Goal: Information Seeking & Learning: Learn about a topic

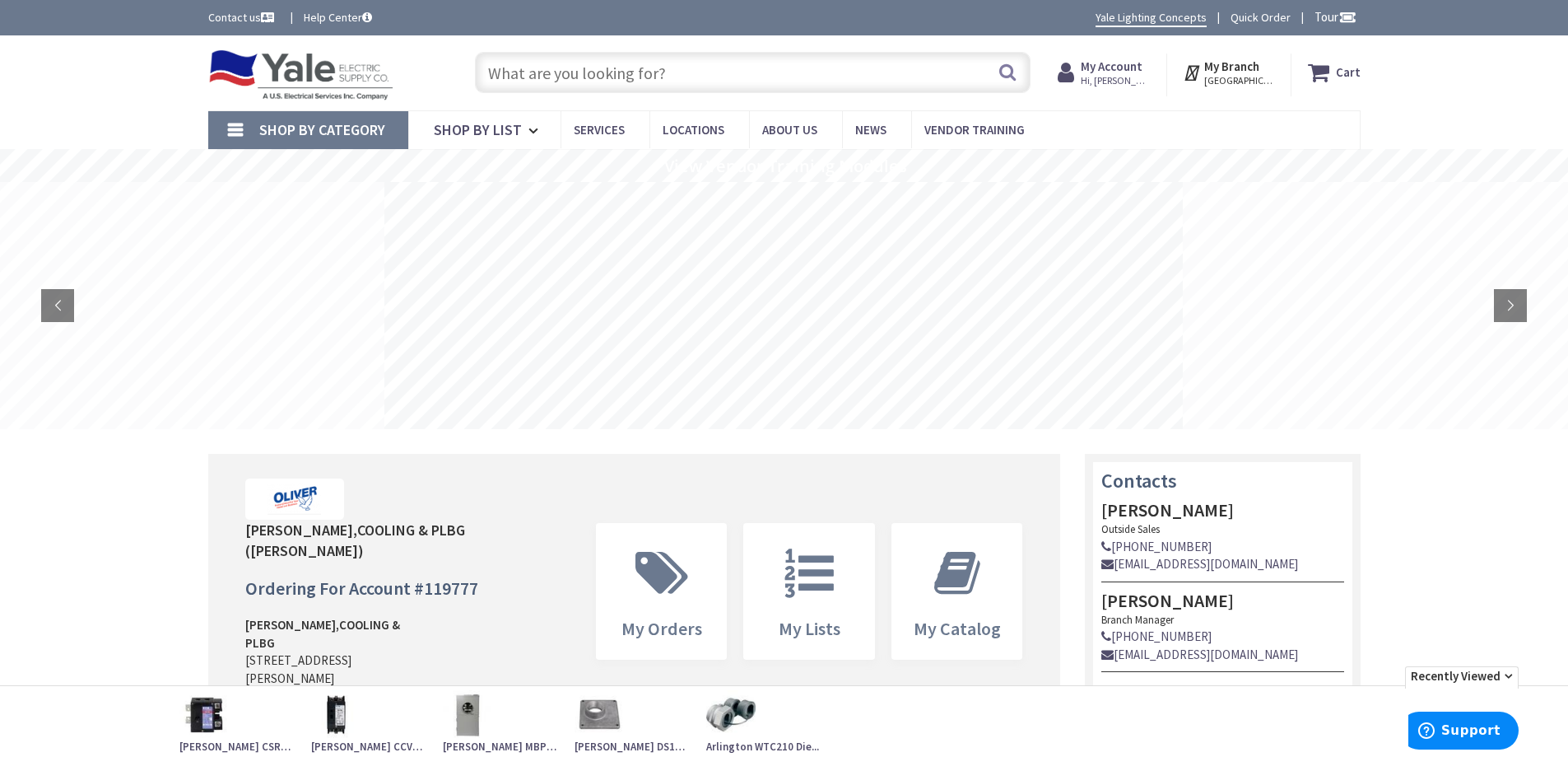
click at [674, 71] on input "text" at bounding box center [753, 73] width 556 height 42
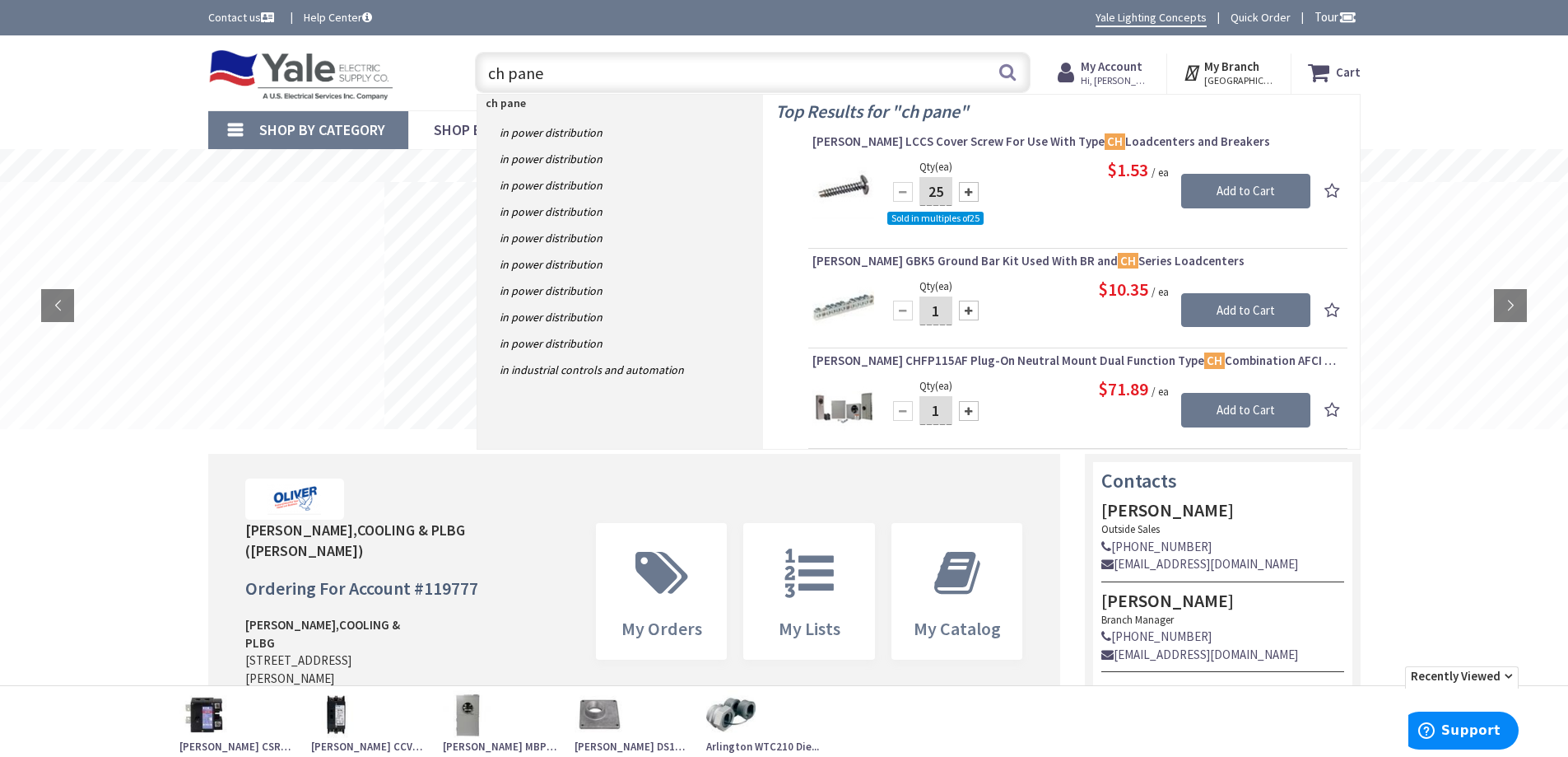
type input "ch panel"
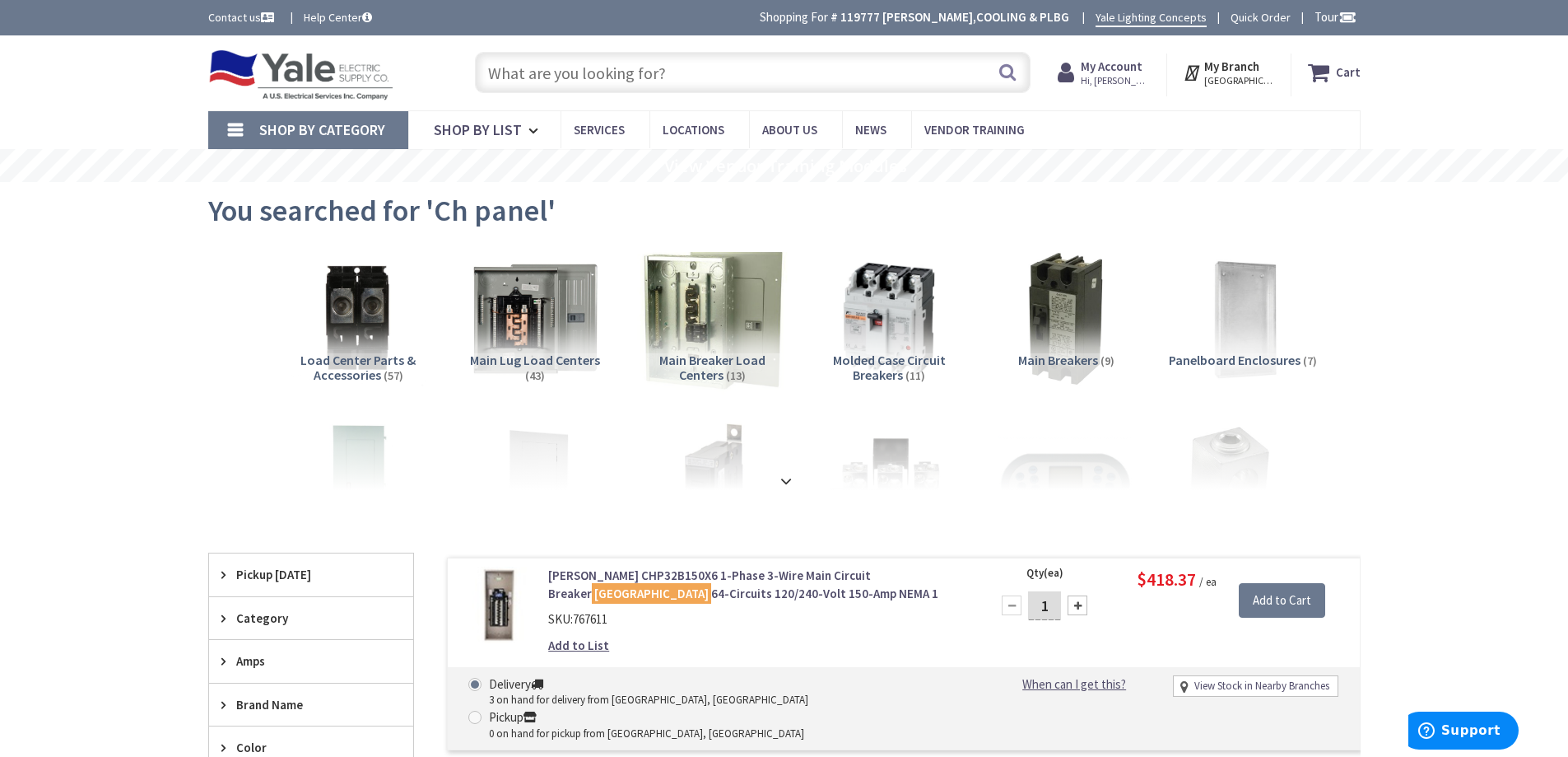
click at [748, 333] on img at bounding box center [711, 318] width 149 height 149
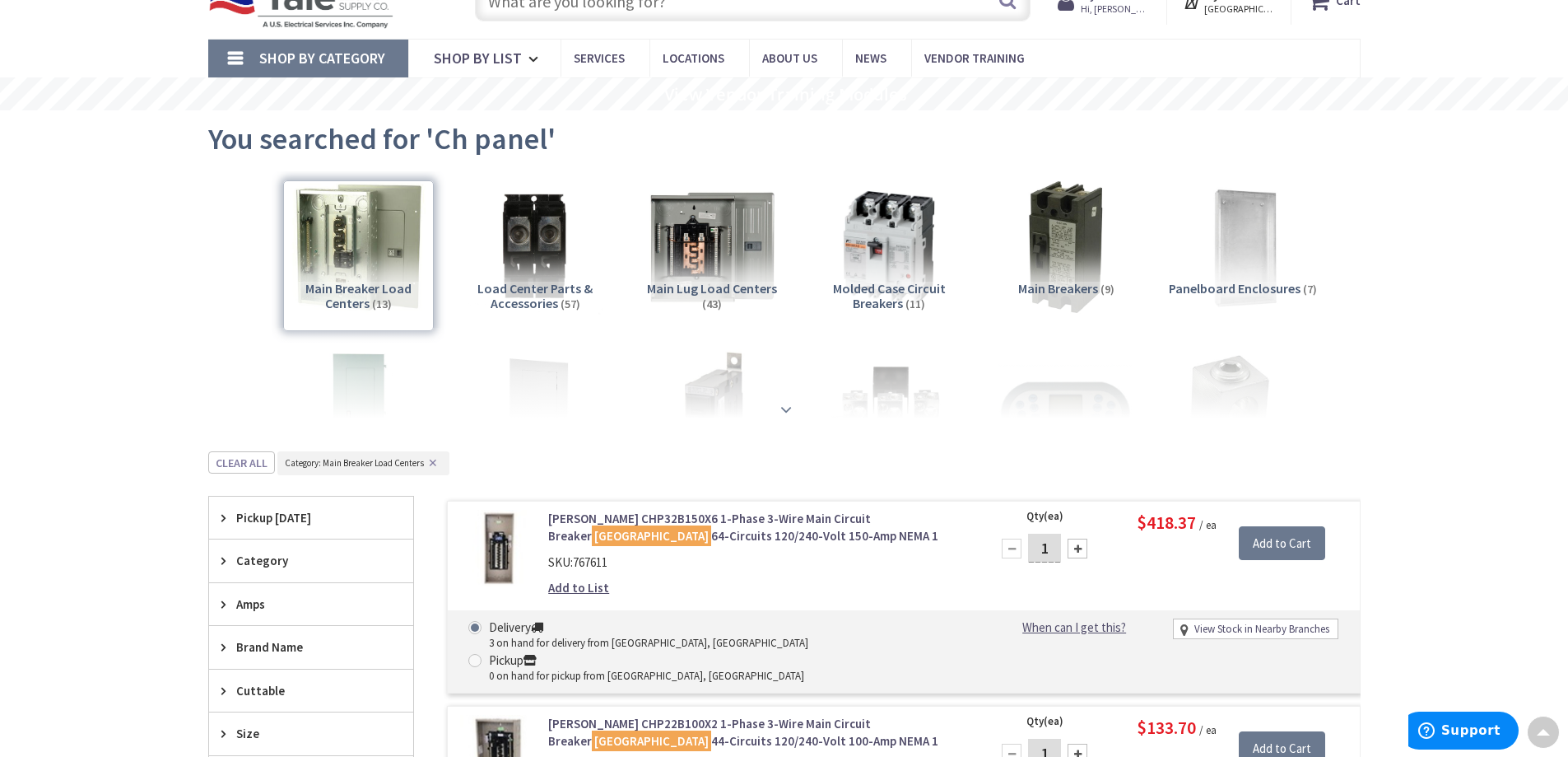
scroll to position [29, 0]
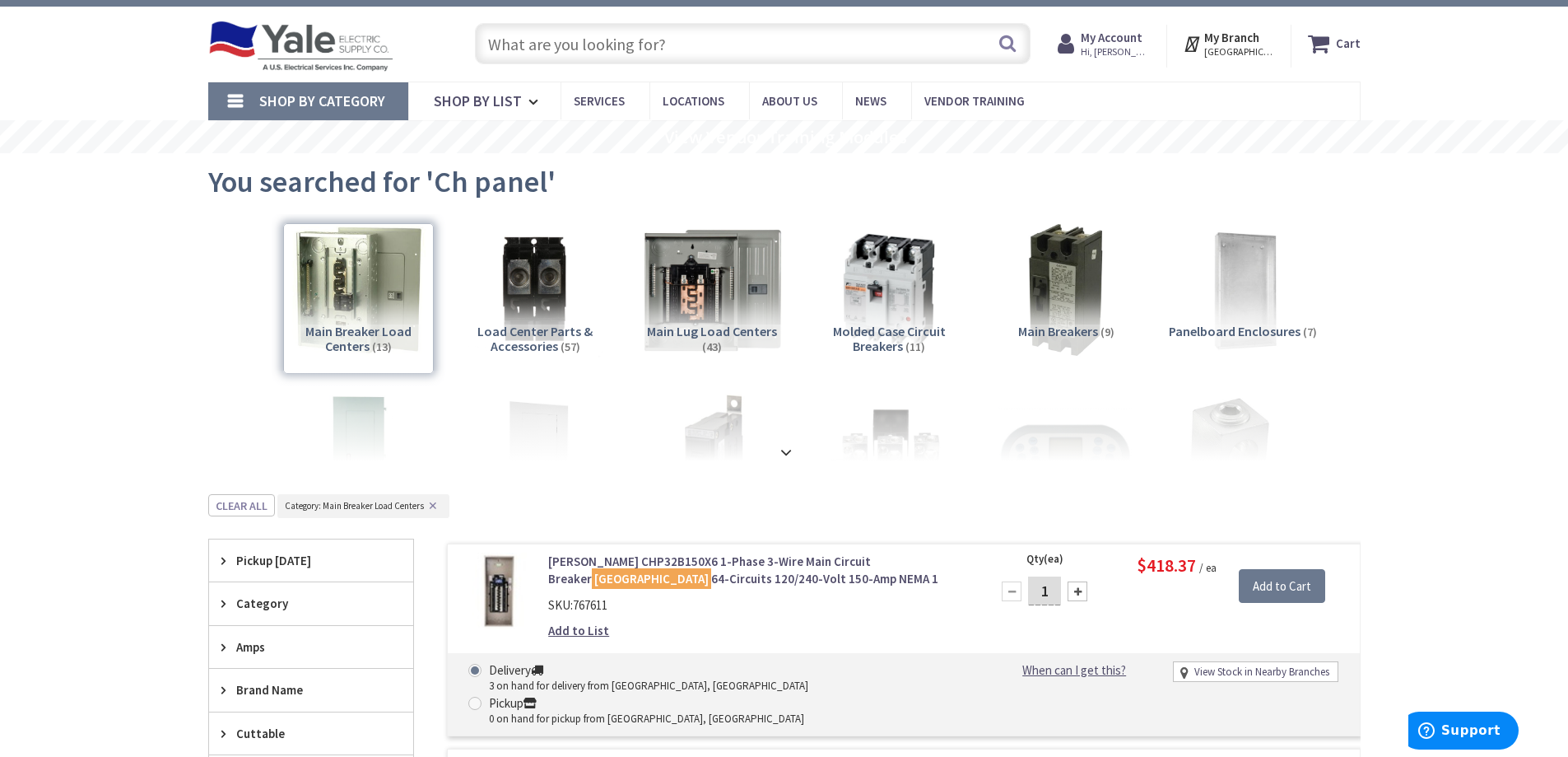
click at [731, 299] on img at bounding box center [711, 290] width 149 height 149
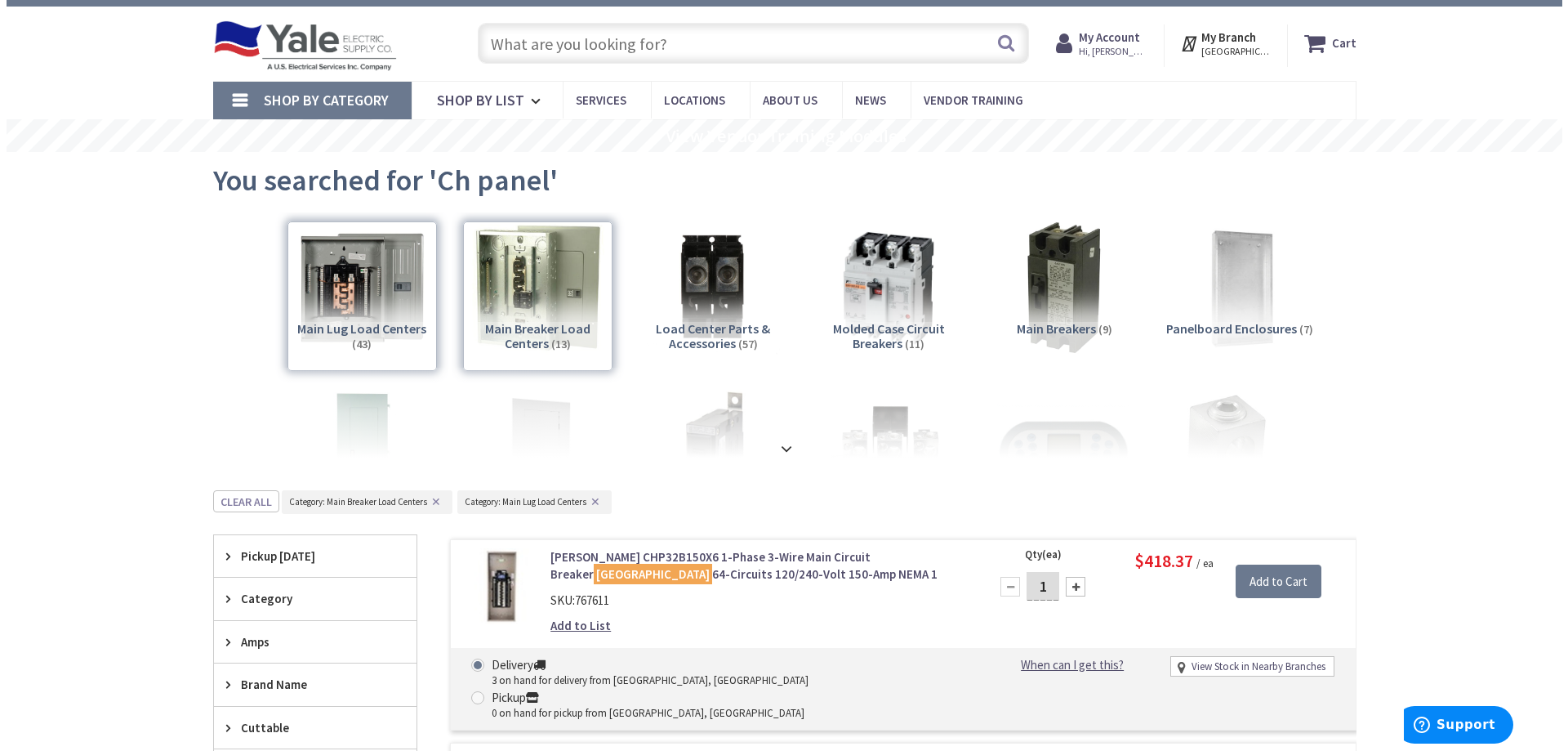
scroll to position [519, 0]
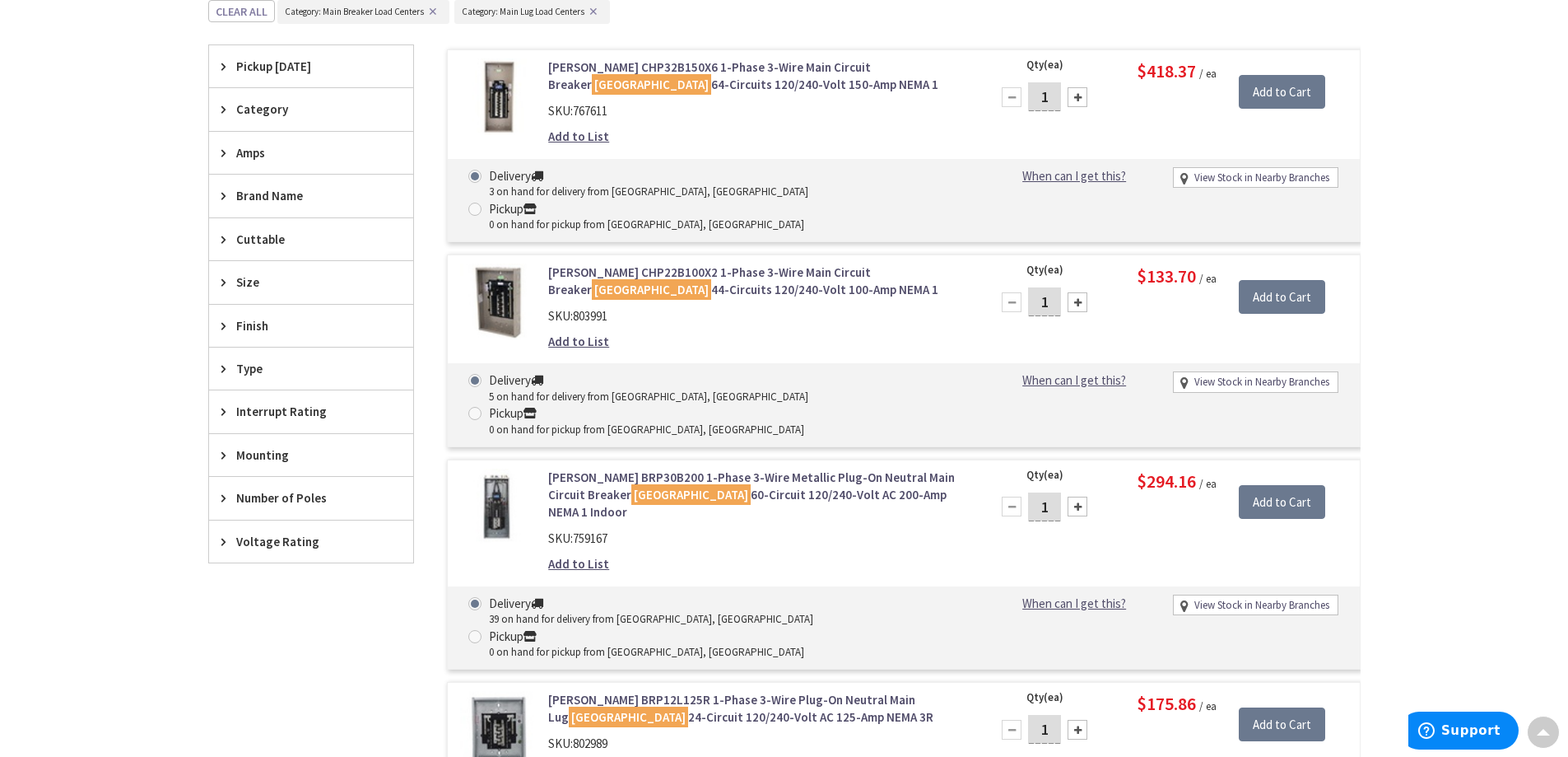
click at [1233, 375] on link "View Stock in Nearby Branches" at bounding box center [1261, 382] width 135 height 16
select select "data-availability"
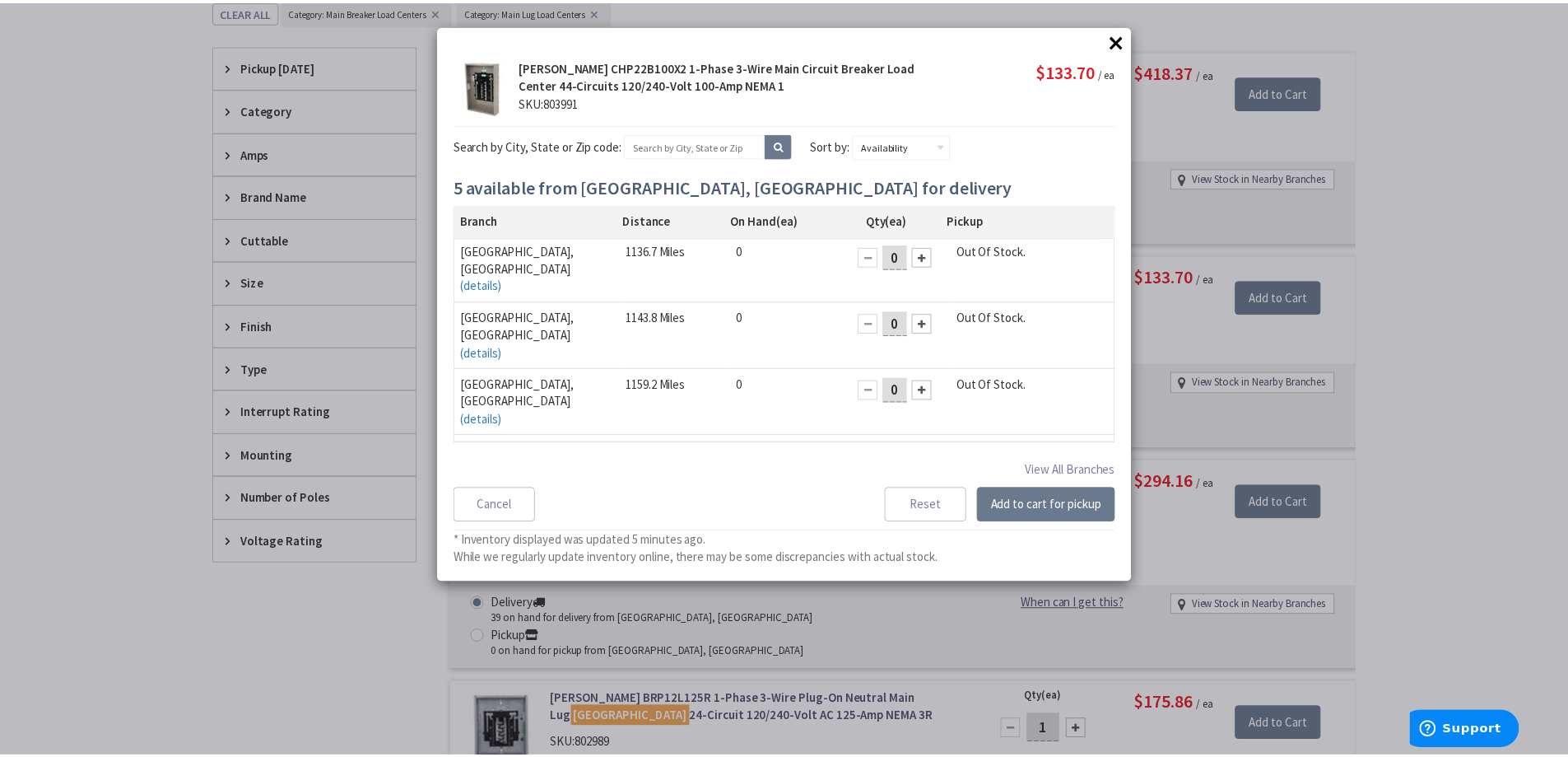
scroll to position [0, 0]
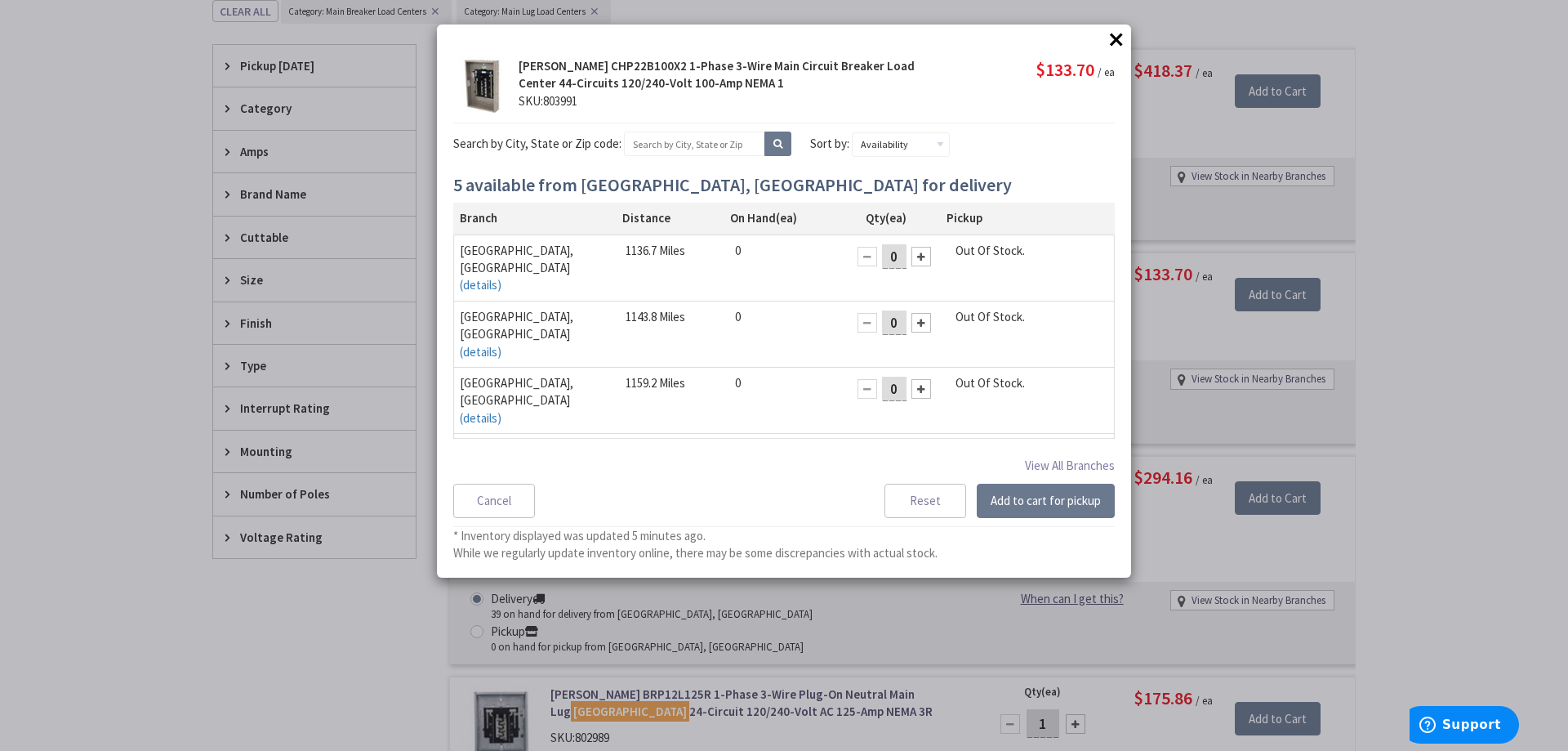
click at [1114, 38] on button "×" at bounding box center [1117, 39] width 24 height 24
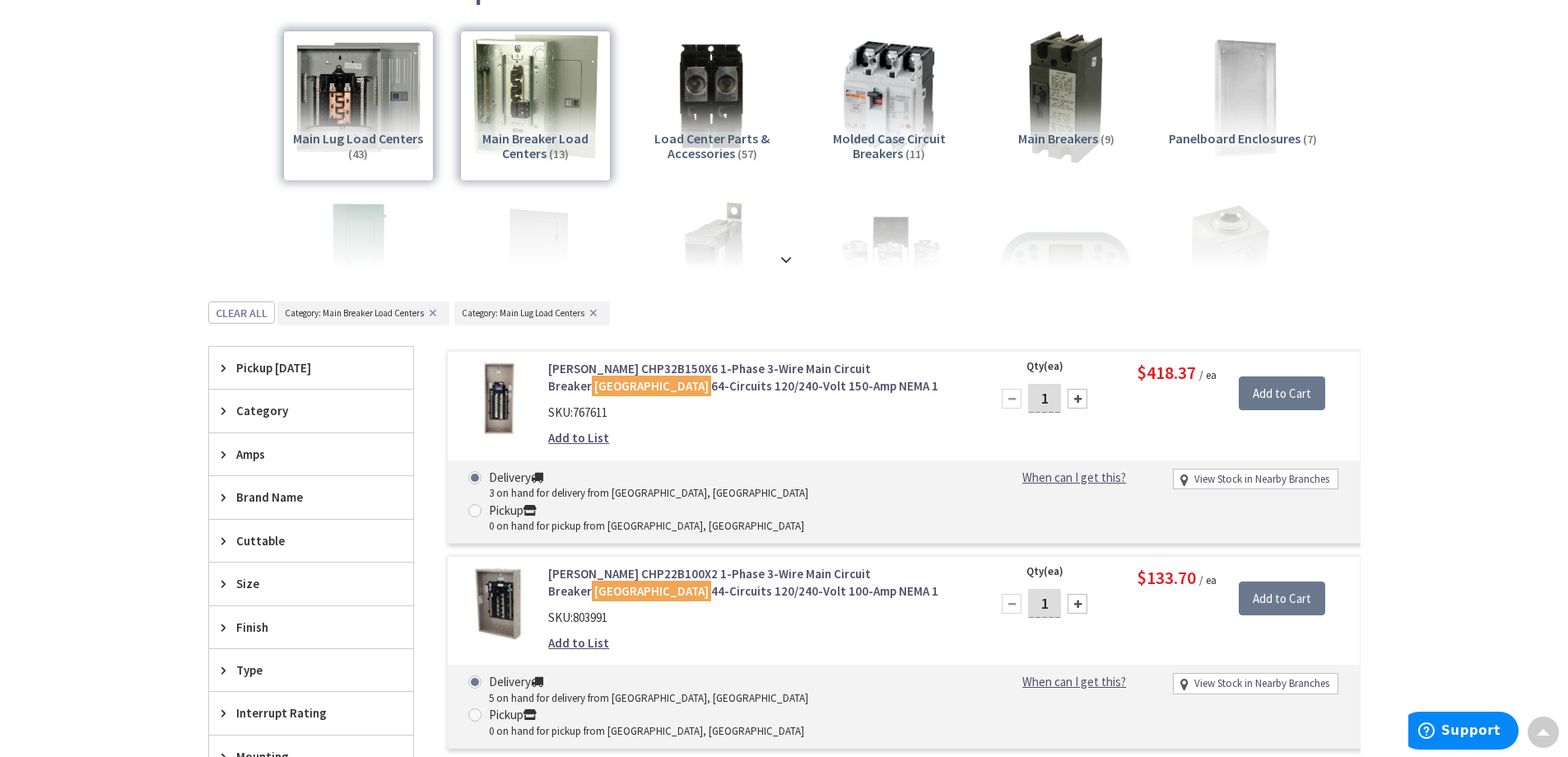
scroll to position [193, 0]
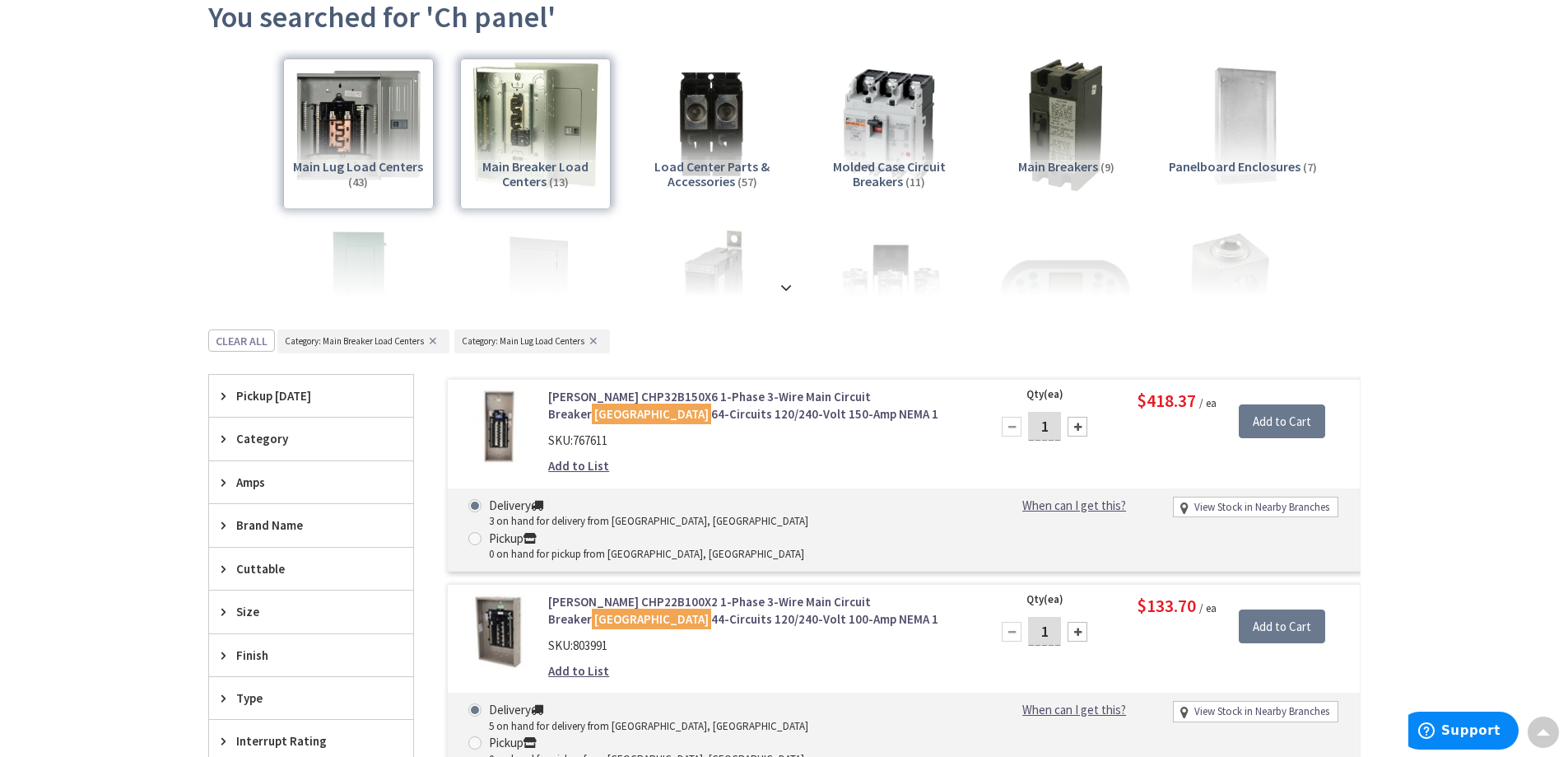
click at [370, 145] on div "Main Lug Load Centers (43)" at bounding box center [359, 134] width 151 height 151
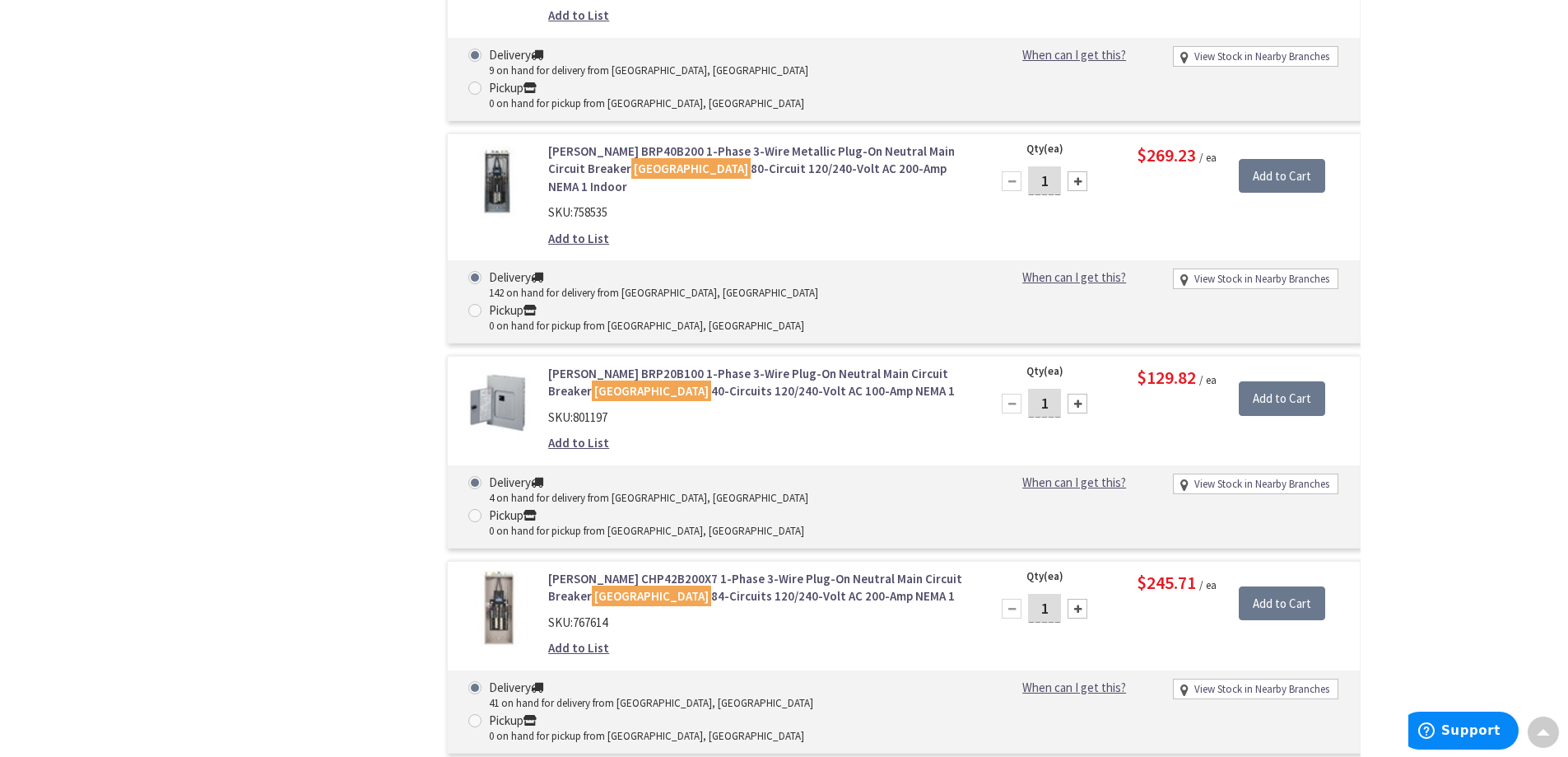
scroll to position [1511, 0]
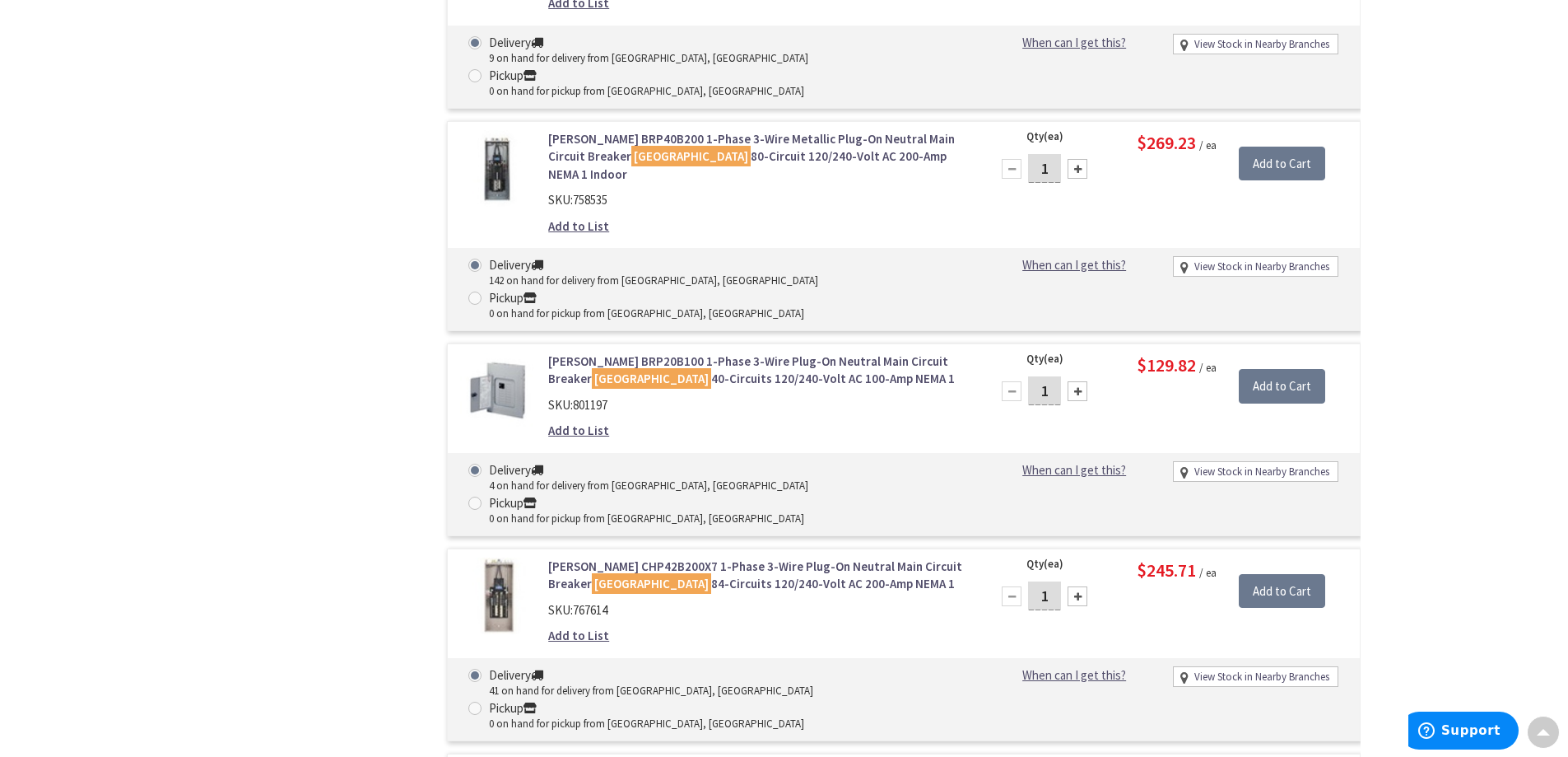
click at [663, 558] on link "Eaton CHP42B200X7 1-Phase 3-Wire Plug-On Neutral Main Circuit Breaker Load Cent…" at bounding box center [758, 576] width 419 height 36
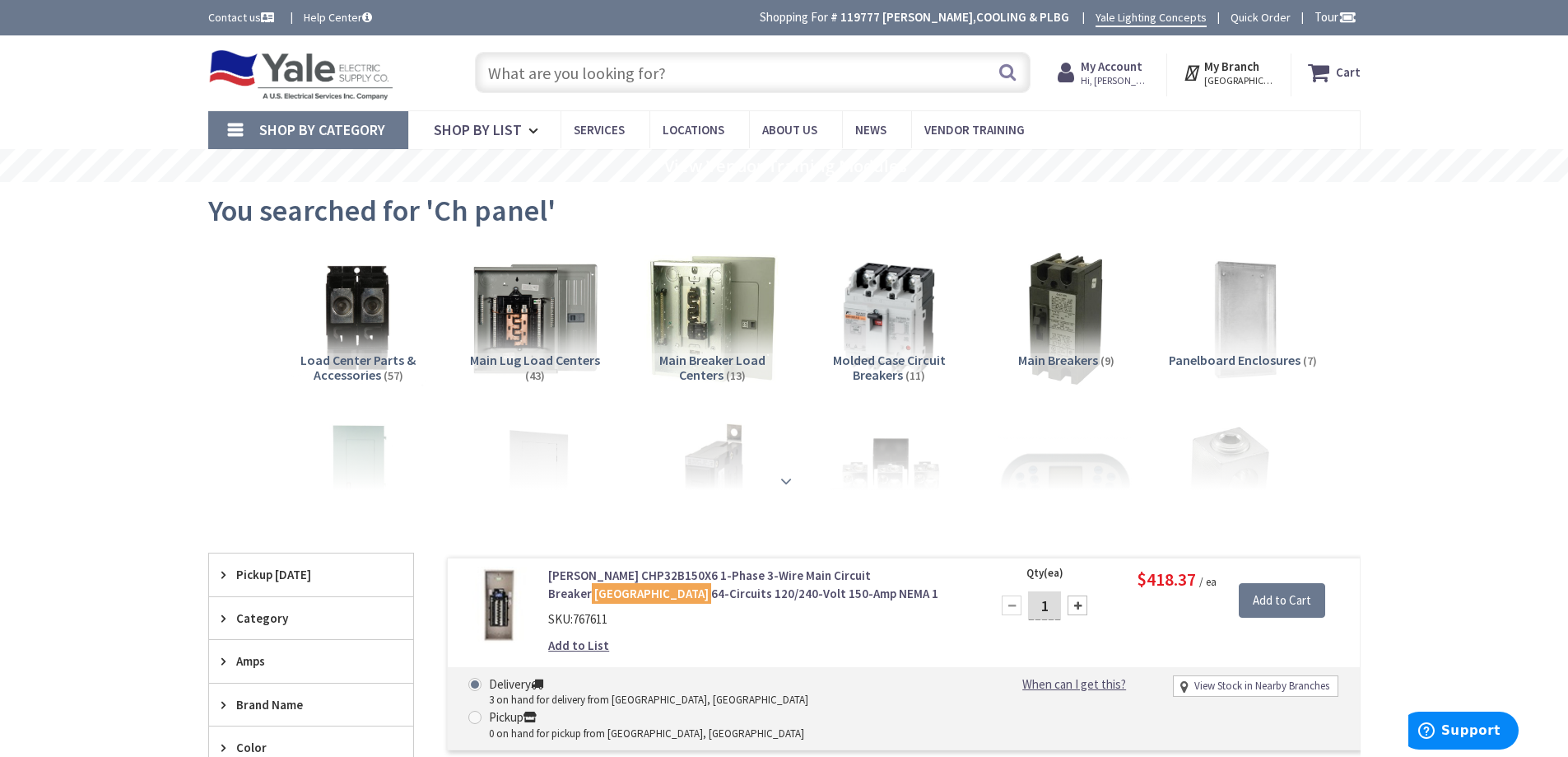
click at [785, 488] on div at bounding box center [784, 445] width 1070 height 91
click at [782, 477] on strong at bounding box center [786, 480] width 20 height 18
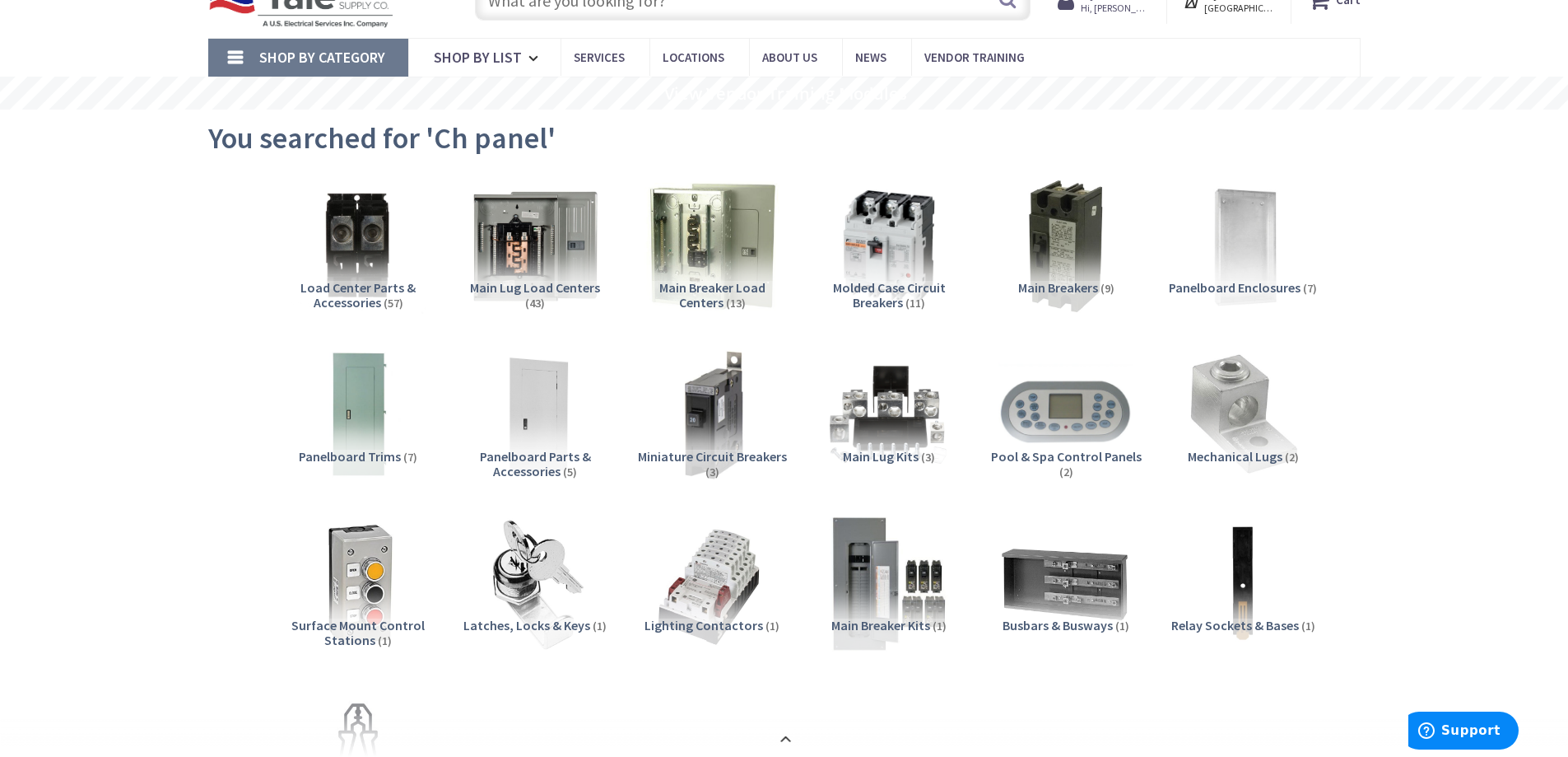
scroll to position [165, 0]
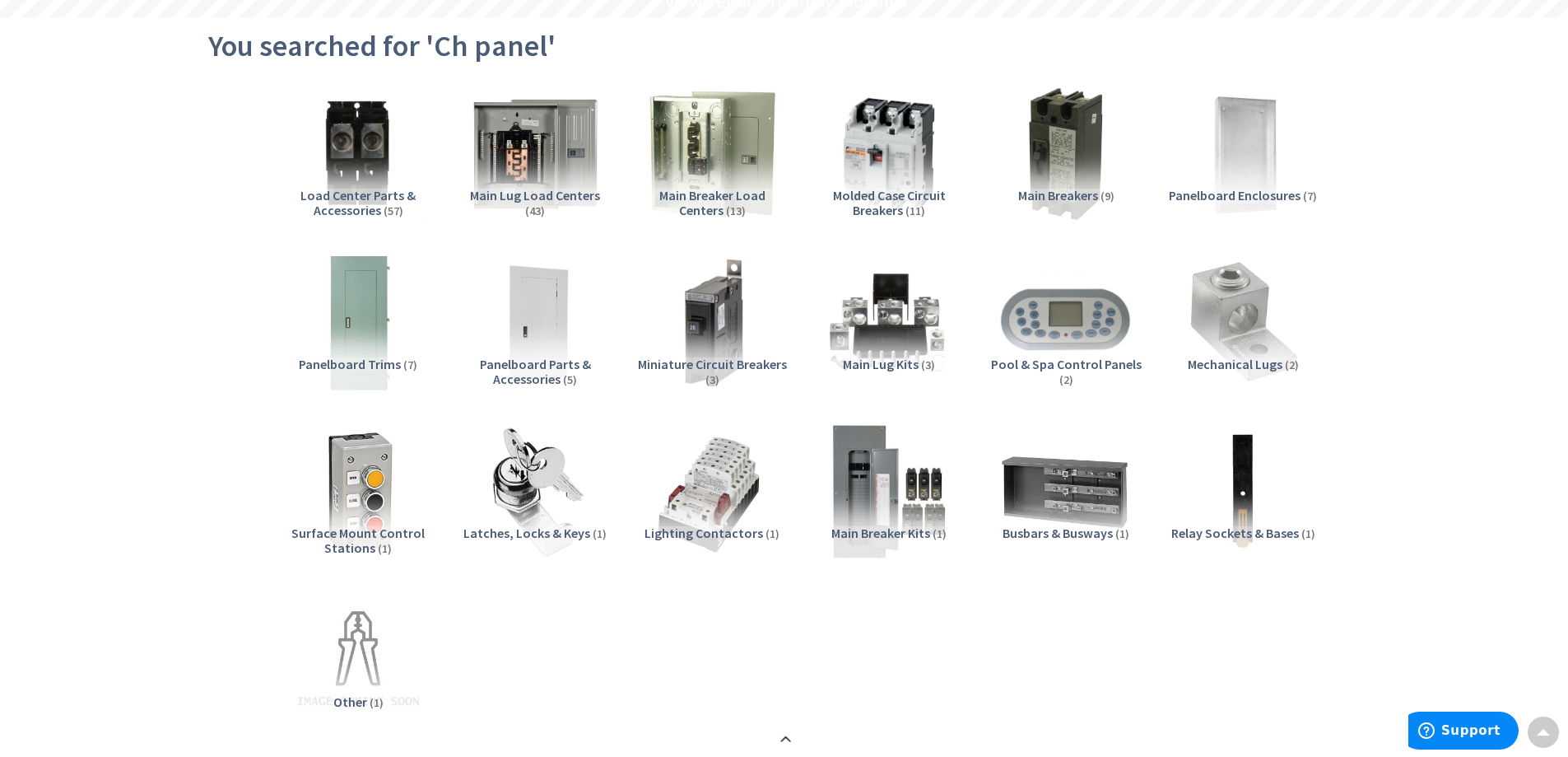
click at [338, 331] on img at bounding box center [358, 323] width 149 height 149
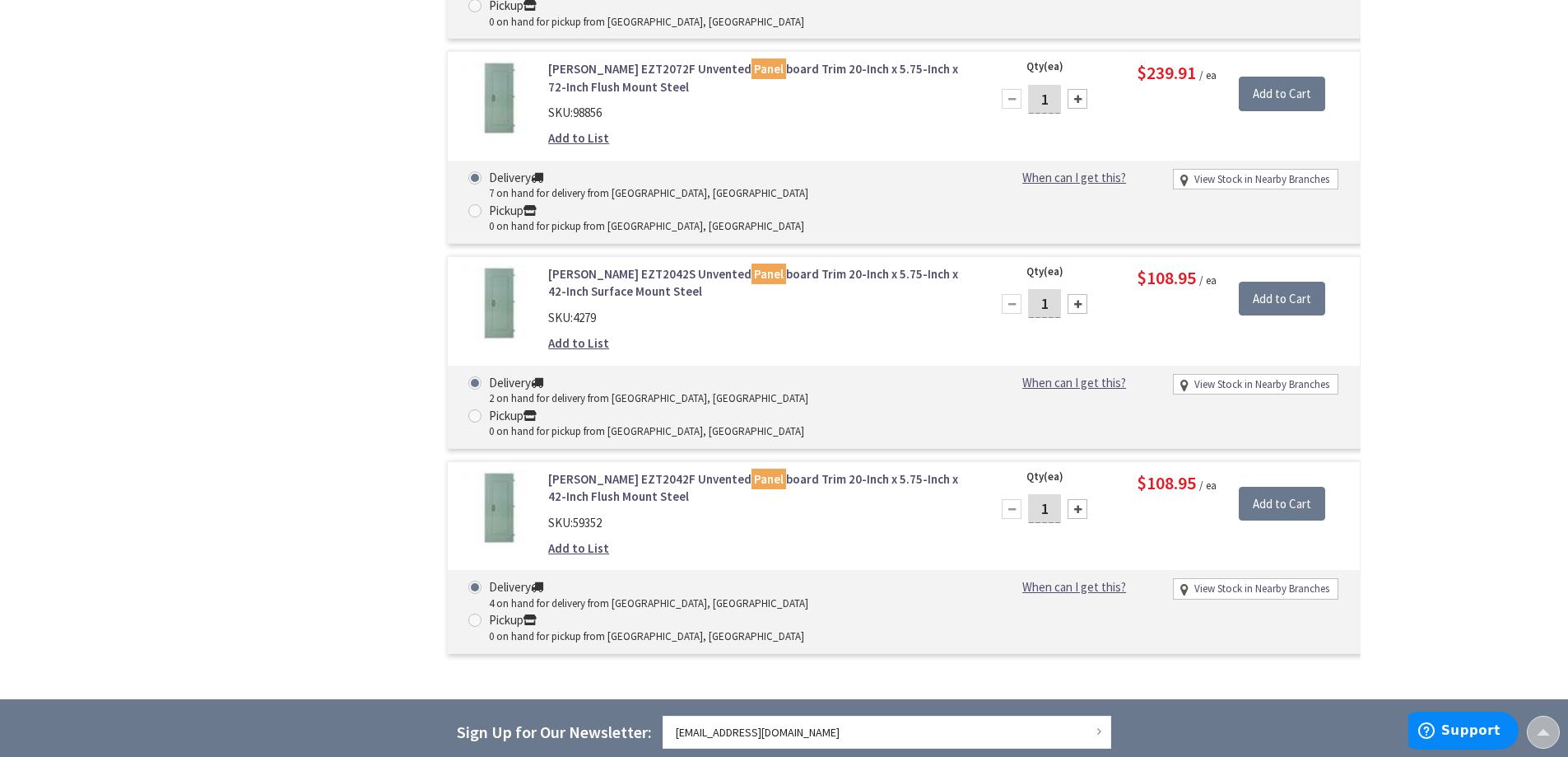
scroll to position [1783, 0]
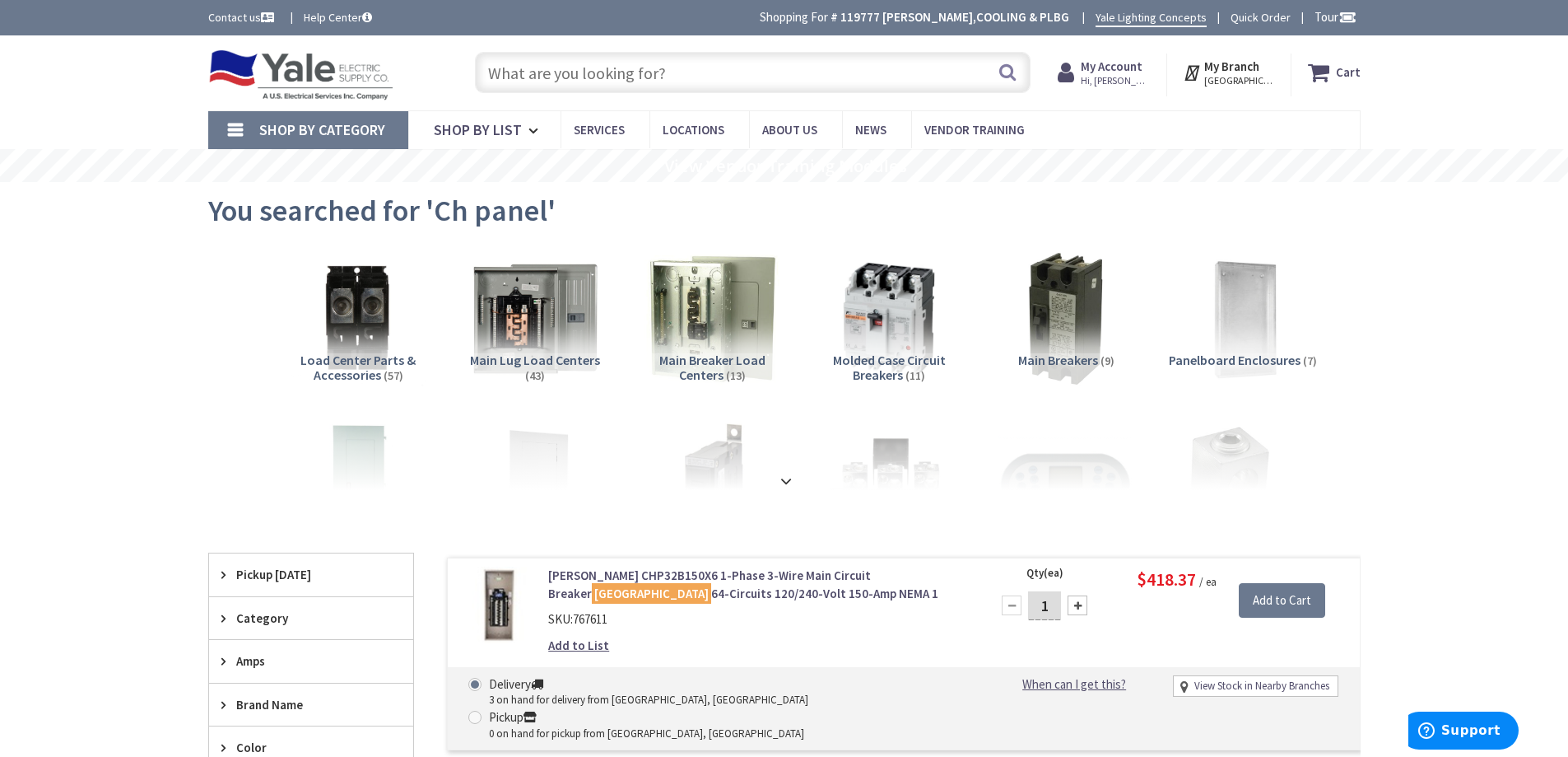
click at [590, 75] on input "text" at bounding box center [753, 73] width 556 height 42
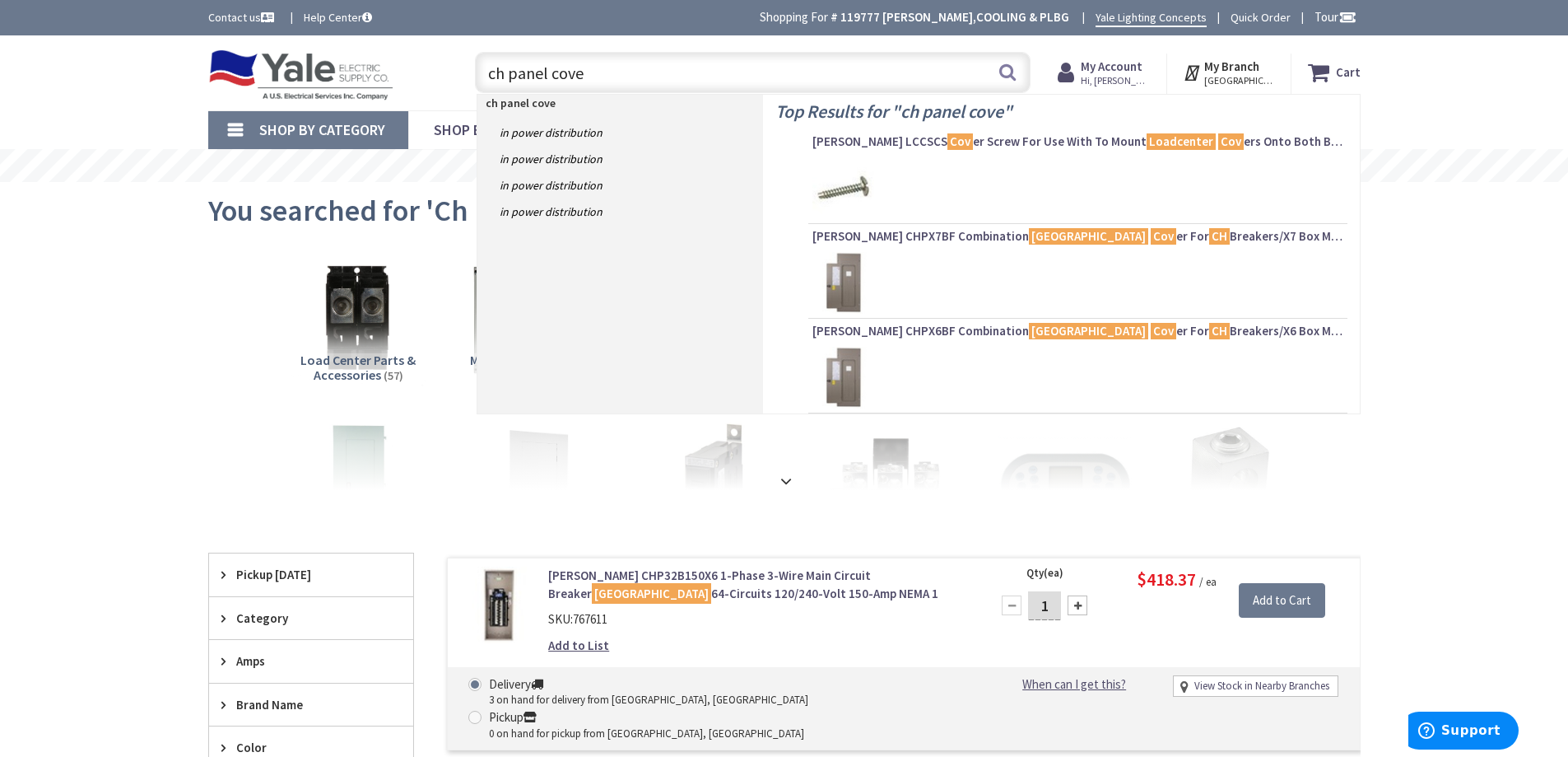
type input "ch panel cover"
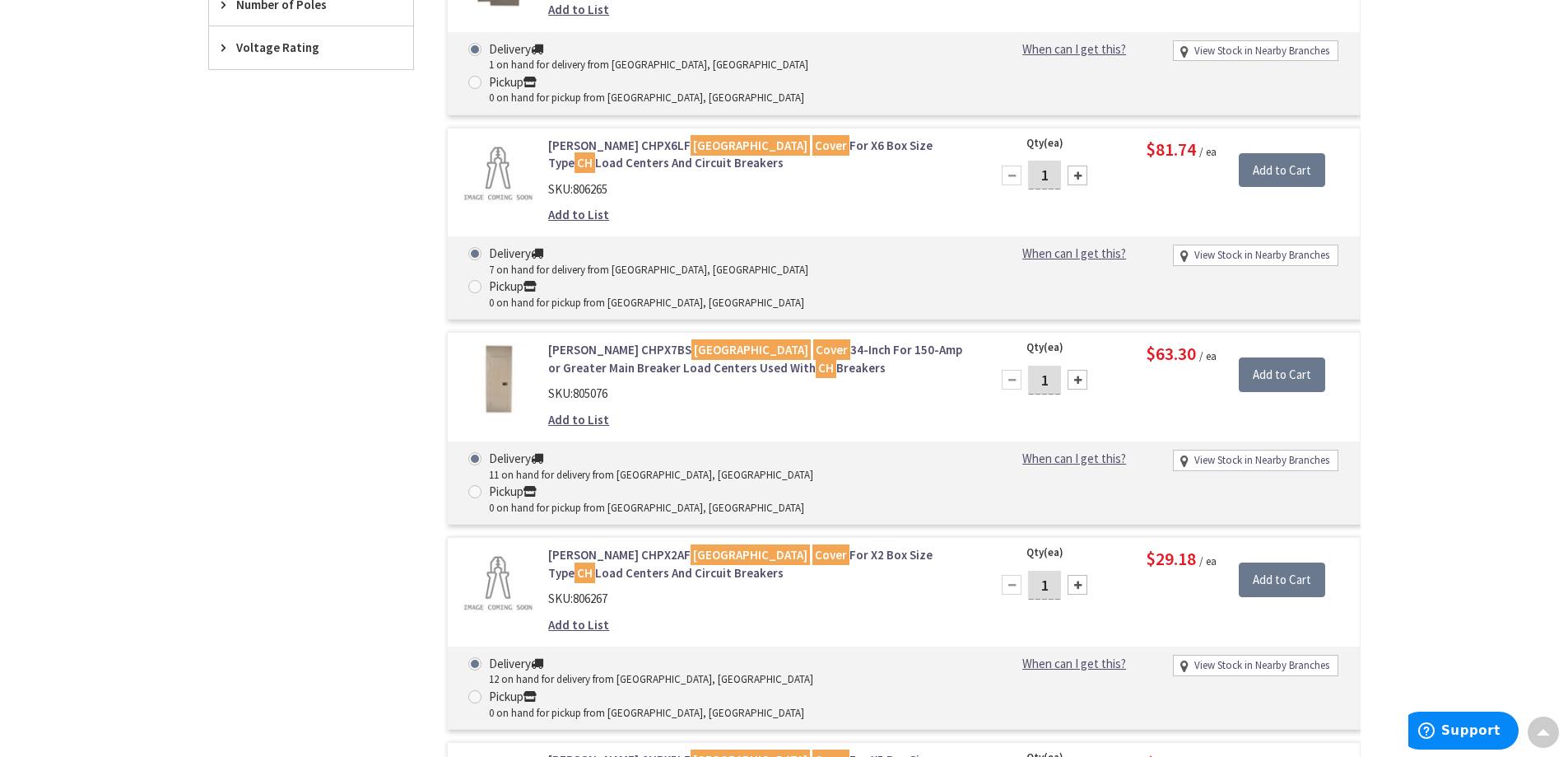
scroll to position [1153, 0]
